Goal: Transaction & Acquisition: Purchase product/service

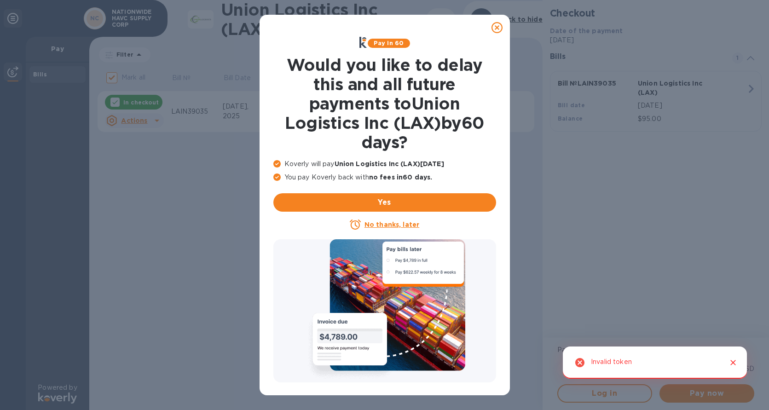
click at [496, 26] on icon at bounding box center [497, 27] width 11 height 11
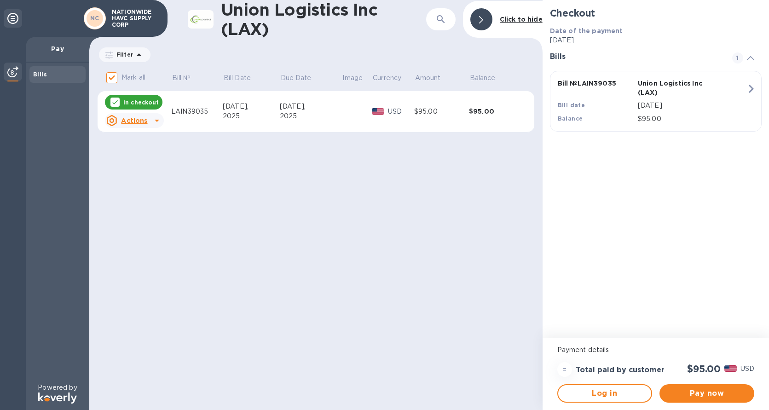
click at [734, 366] on img at bounding box center [730, 368] width 12 height 6
click at [696, 392] on span "Pay now" at bounding box center [707, 393] width 80 height 11
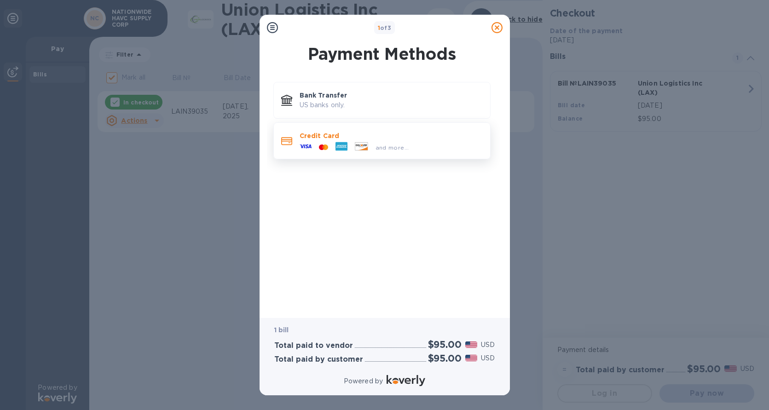
click at [428, 148] on div "and more..." at bounding box center [391, 145] width 183 height 10
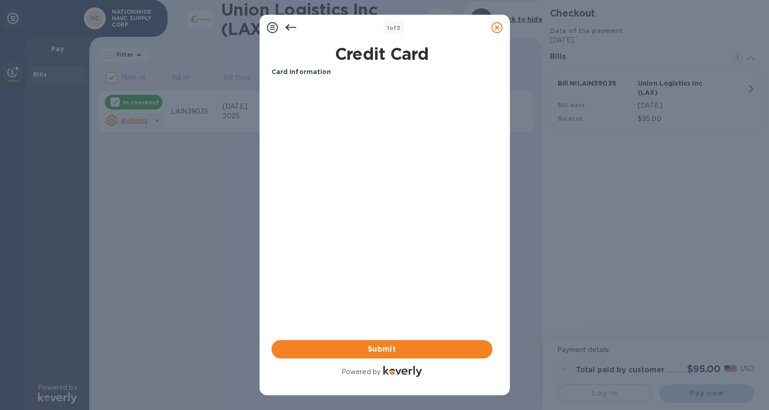
click at [331, 214] on div "Card Information Your browser does not support iframes Submit Powered by" at bounding box center [382, 223] width 221 height 312
click at [322, 154] on div "Your browser does not support iframes" at bounding box center [382, 120] width 228 height 78
click at [326, 173] on div "Card Information Your browser does not support iframes Submit Powered by" at bounding box center [382, 223] width 221 height 312
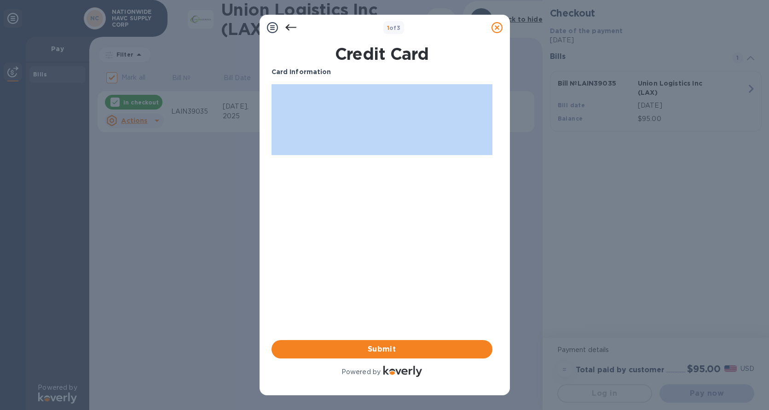
drag, startPoint x: 349, startPoint y: 77, endPoint x: 370, endPoint y: 292, distance: 215.4
click at [370, 292] on div "Card Information Your browser does not support iframes Submit Powered by" at bounding box center [382, 223] width 221 height 312
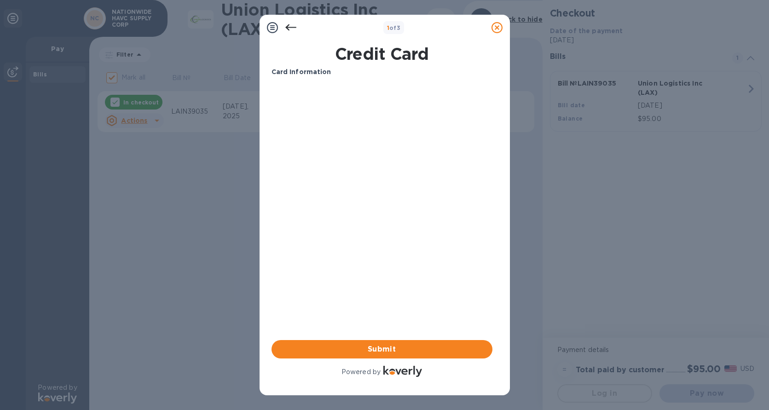
click at [312, 48] on h1 "Credit Card" at bounding box center [382, 53] width 228 height 19
click at [288, 28] on icon at bounding box center [290, 27] width 11 height 11
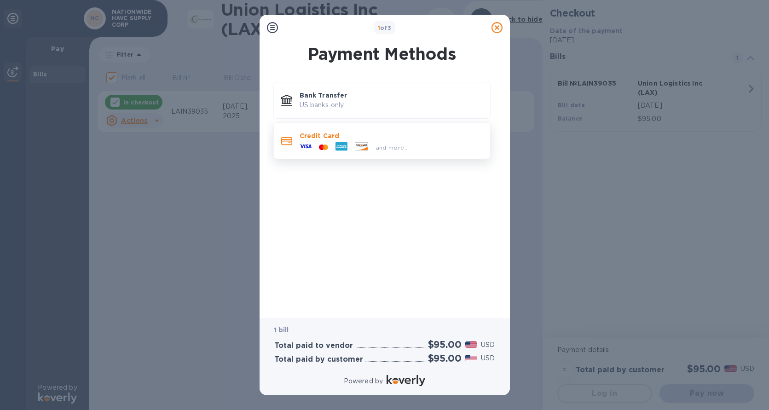
click at [398, 145] on span "and more..." at bounding box center [393, 147] width 34 height 7
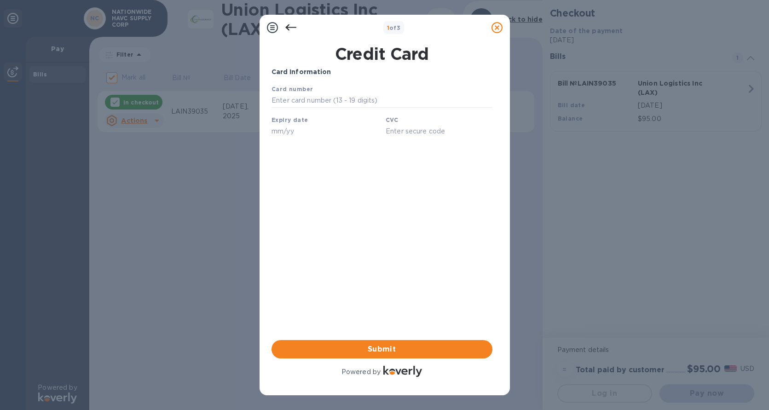
click at [695, 29] on div "1 of 3 Credit Card Card Information Your browser does not support iframes Submi…" at bounding box center [384, 205] width 769 height 410
click at [299, 98] on input "text" at bounding box center [381, 101] width 221 height 14
type input "[CREDIT_CARD_NUMBER]"
click at [278, 132] on input "text" at bounding box center [324, 131] width 107 height 14
type input "10/29"
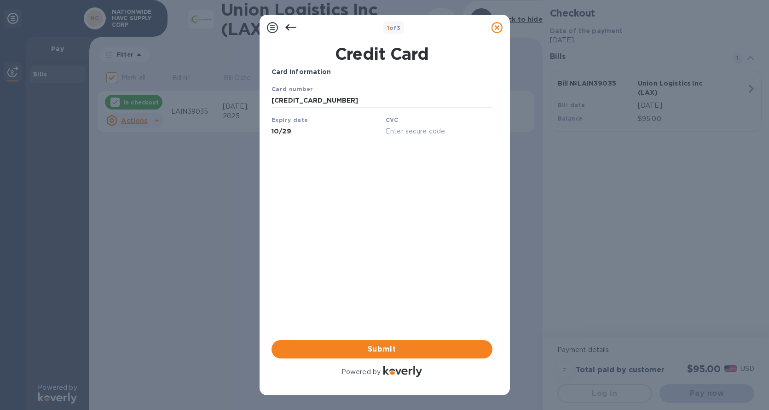
click at [402, 131] on input "text" at bounding box center [438, 131] width 107 height 14
type input "815"
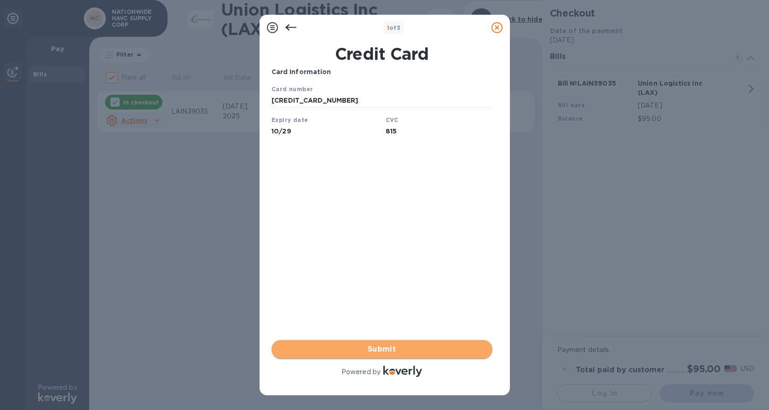
click at [375, 350] on span "Submit" at bounding box center [382, 349] width 206 height 11
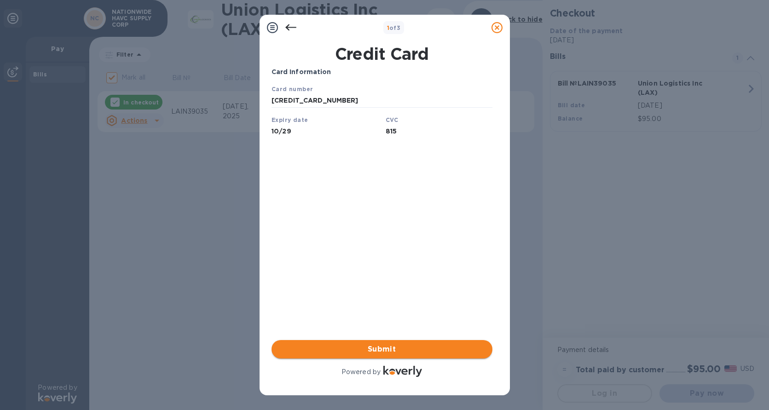
click at [376, 347] on span "Submit" at bounding box center [382, 349] width 206 height 11
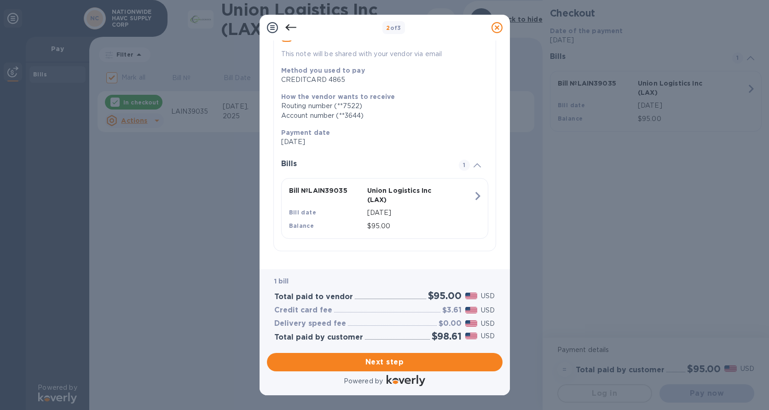
scroll to position [93, 0]
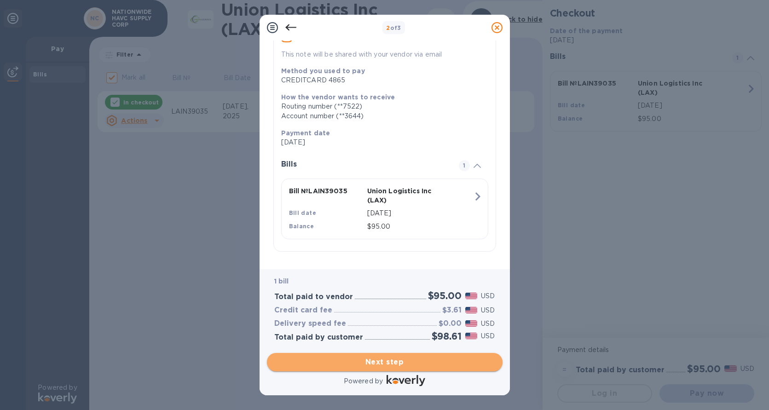
click at [384, 359] on span "Next step" at bounding box center [384, 362] width 221 height 11
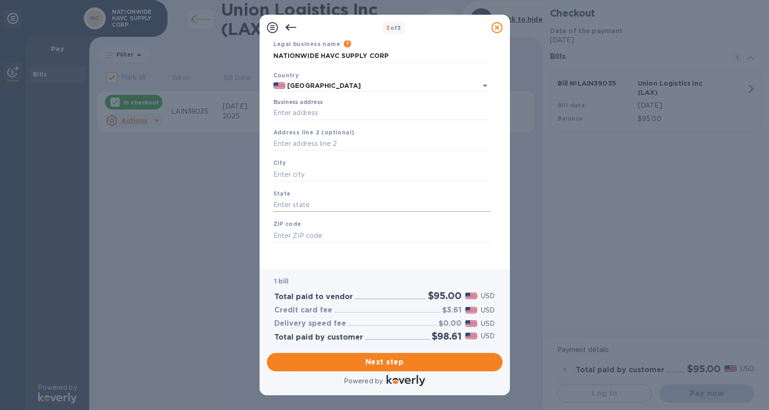
scroll to position [0, 0]
type input "[STREET_ADDRESS][PERSON_NAME]"
type input "[GEOGRAPHIC_DATA]"
type input "NY"
type input "11704"
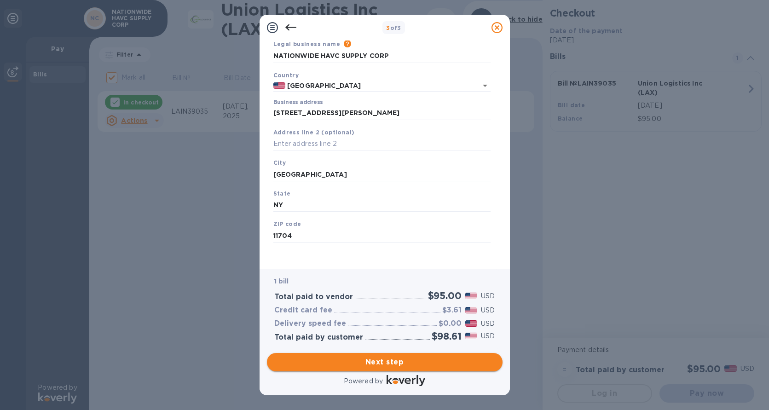
click at [386, 362] on span "Next step" at bounding box center [384, 362] width 221 height 11
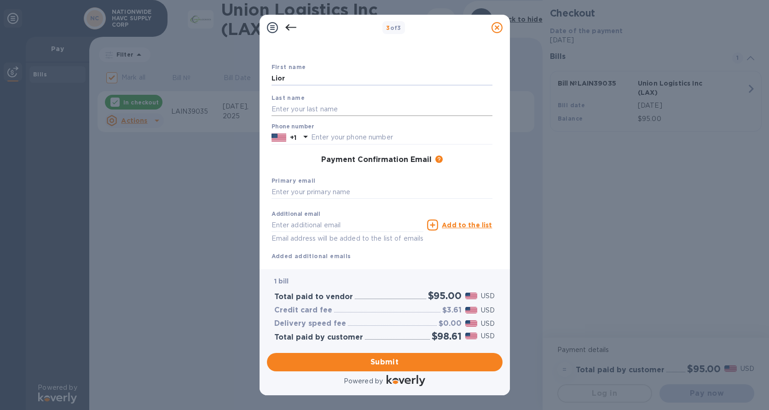
type input "Lior"
type input "Binyamin"
type input "9173355309"
type input "[EMAIL_ADDRESS][DOMAIN_NAME]"
click at [376, 360] on span "Submit" at bounding box center [384, 362] width 221 height 11
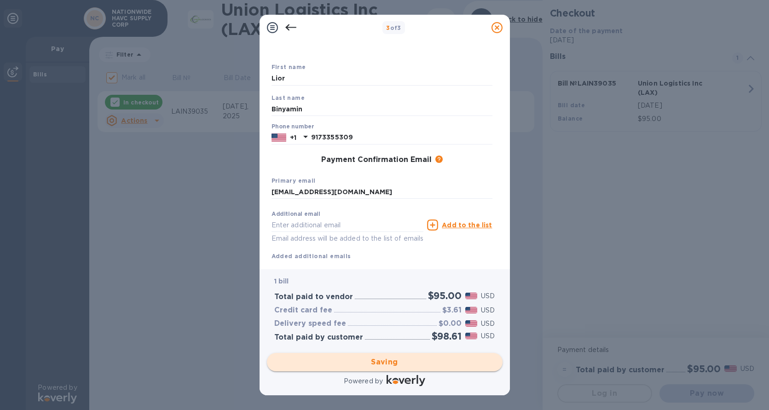
checkbox input "false"
